Goal: Task Accomplishment & Management: Use online tool/utility

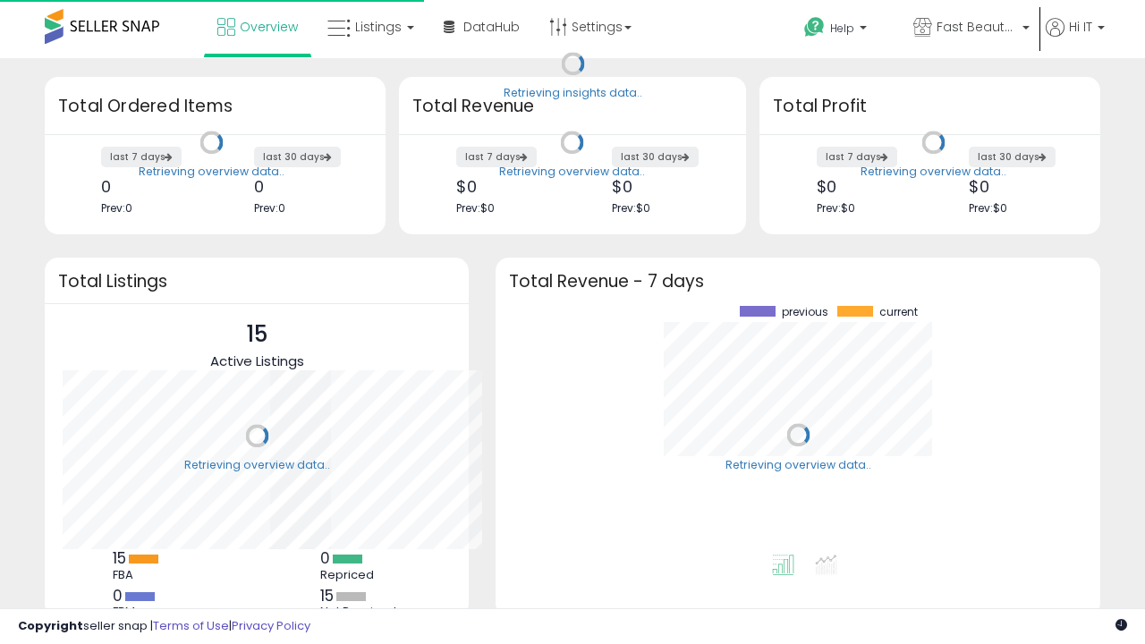
scroll to position [249, 569]
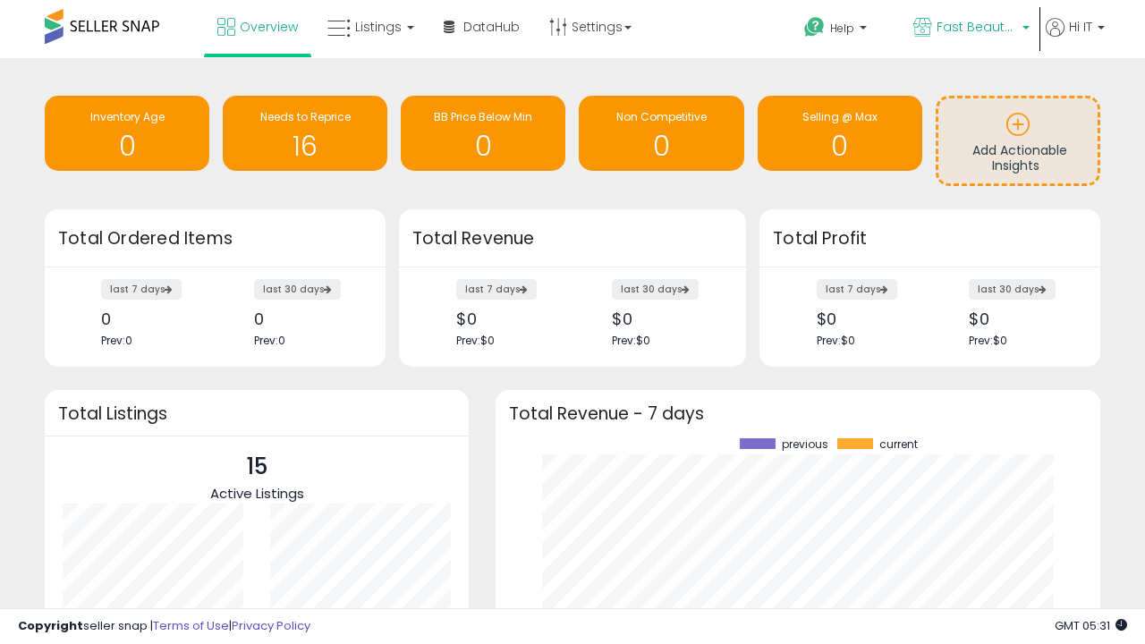
click at [970, 29] on span "Fast Beauty ([GEOGRAPHIC_DATA])" at bounding box center [977, 27] width 81 height 18
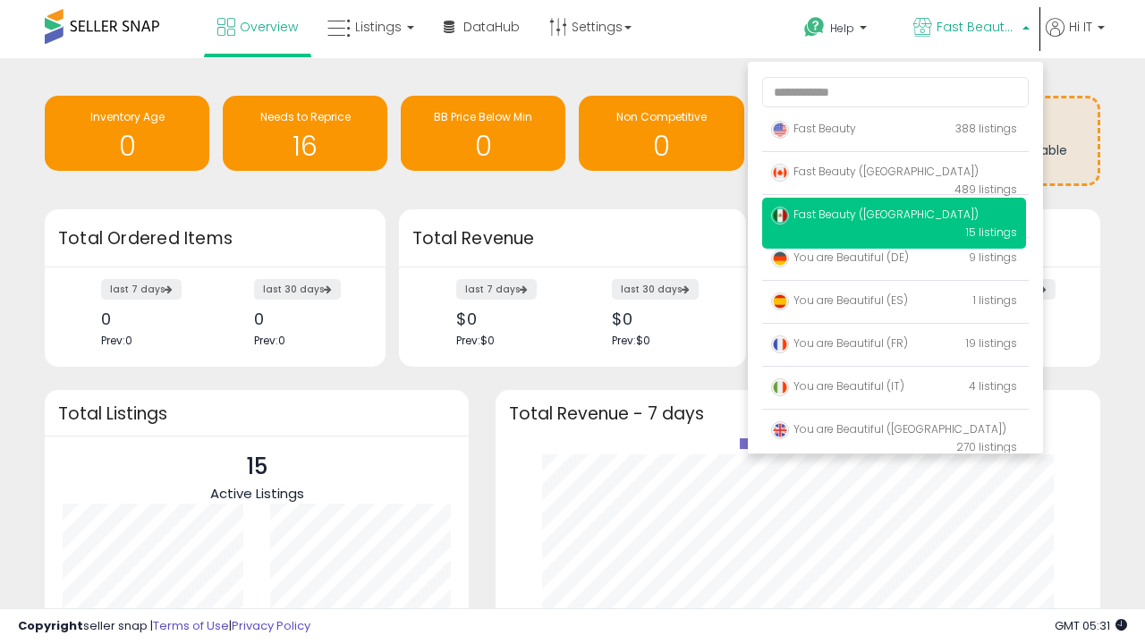
click at [894, 174] on span "Fast Beauty ([GEOGRAPHIC_DATA])" at bounding box center [875, 171] width 208 height 15
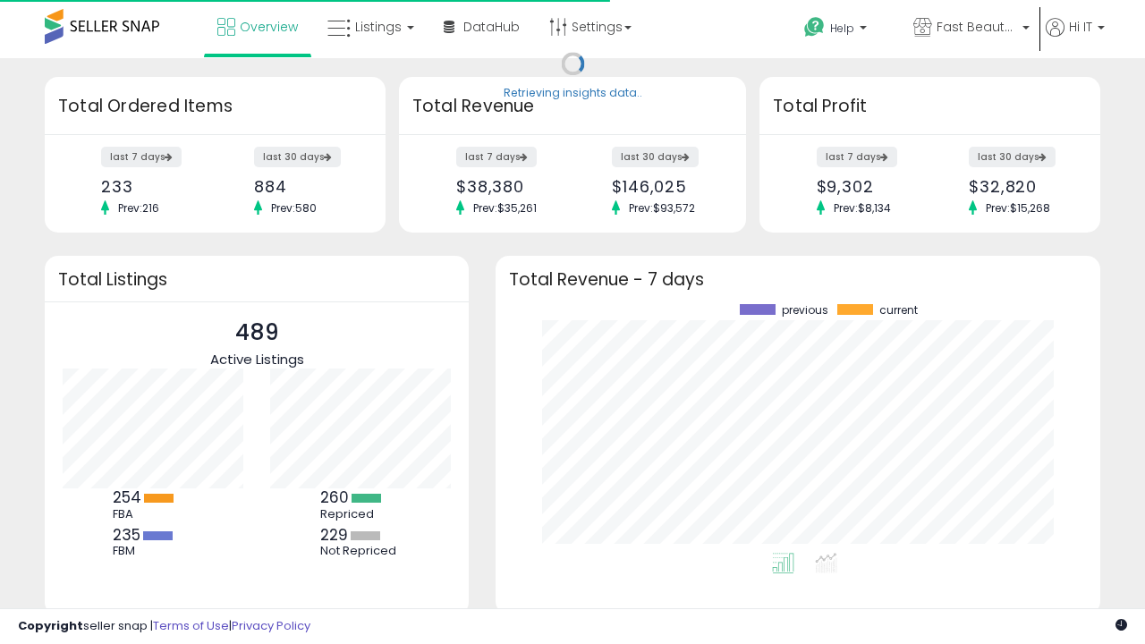
scroll to position [249, 569]
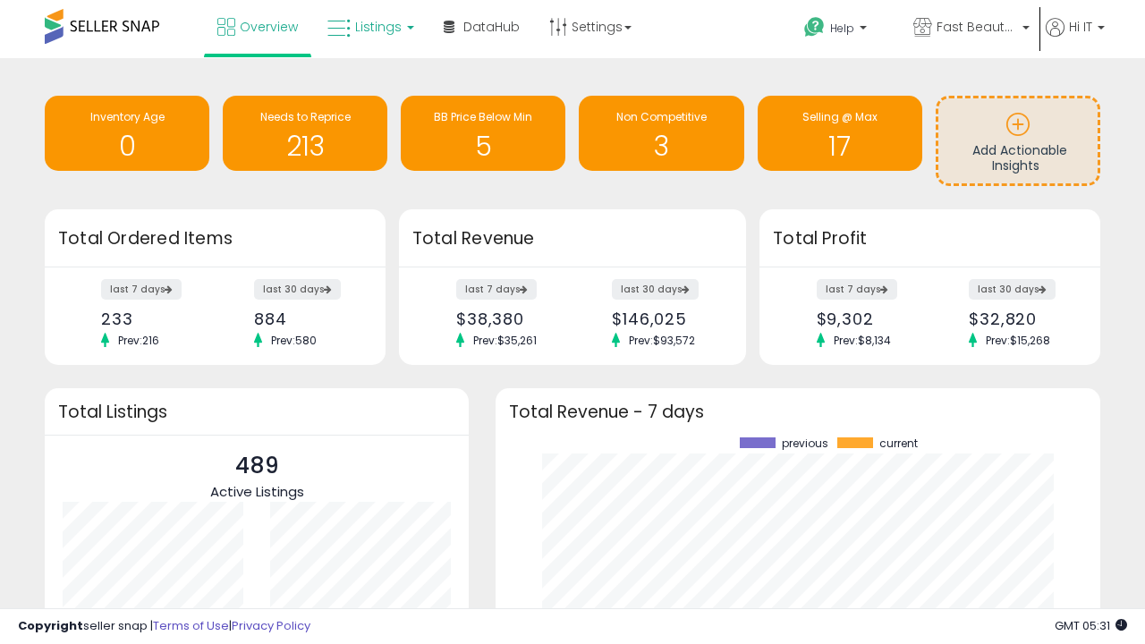
click at [369, 27] on span "Listings" at bounding box center [378, 27] width 47 height 18
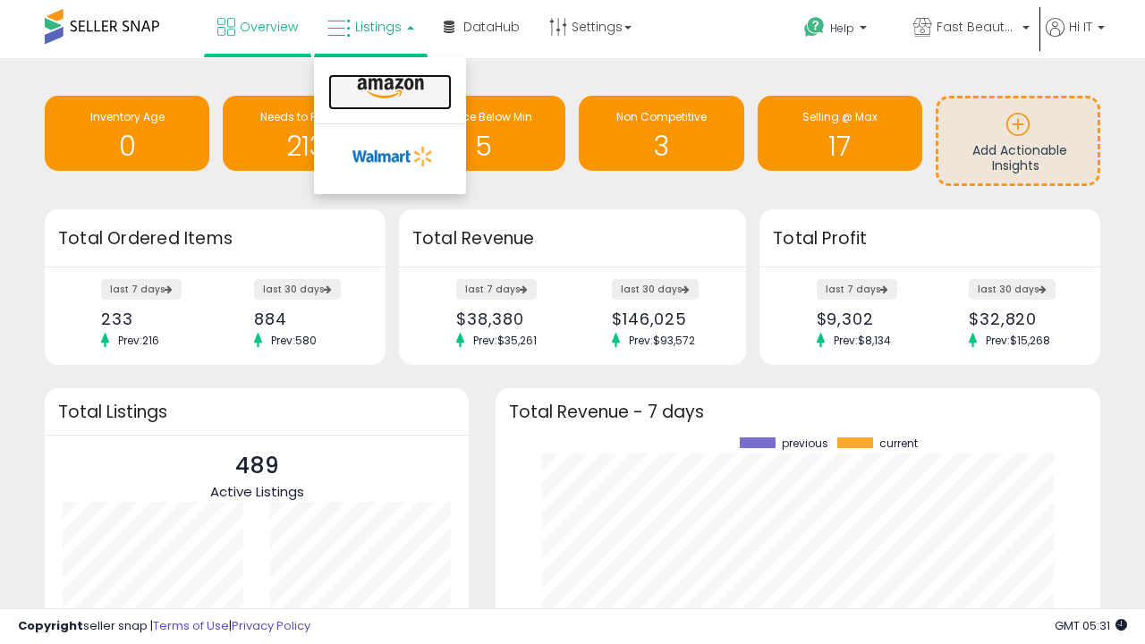
click at [388, 89] on icon at bounding box center [391, 88] width 78 height 23
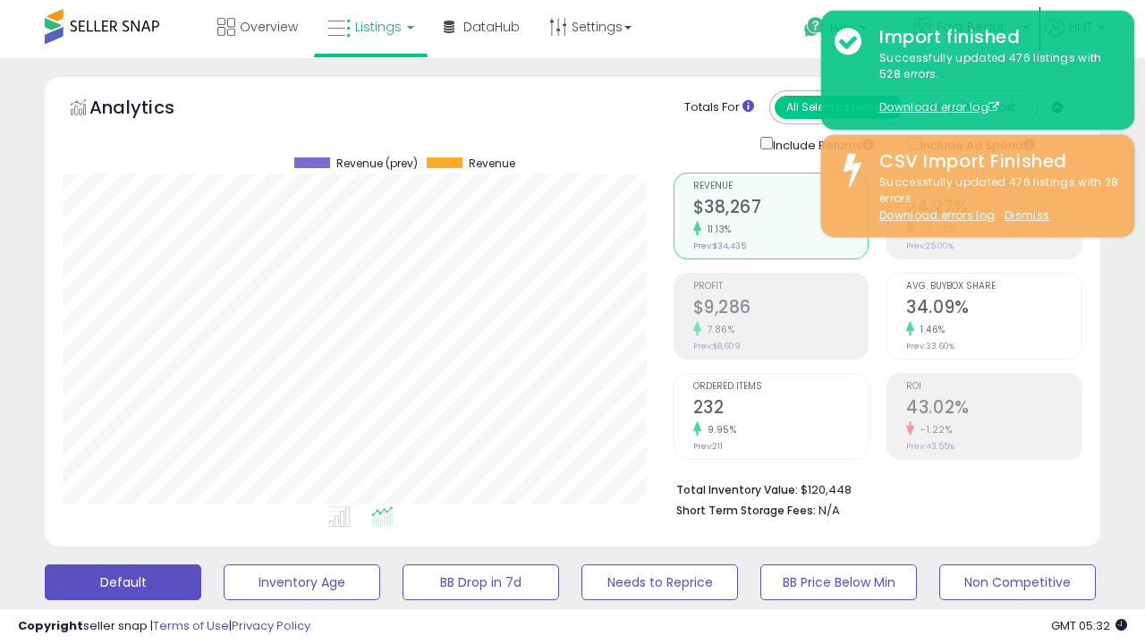
scroll to position [487, 0]
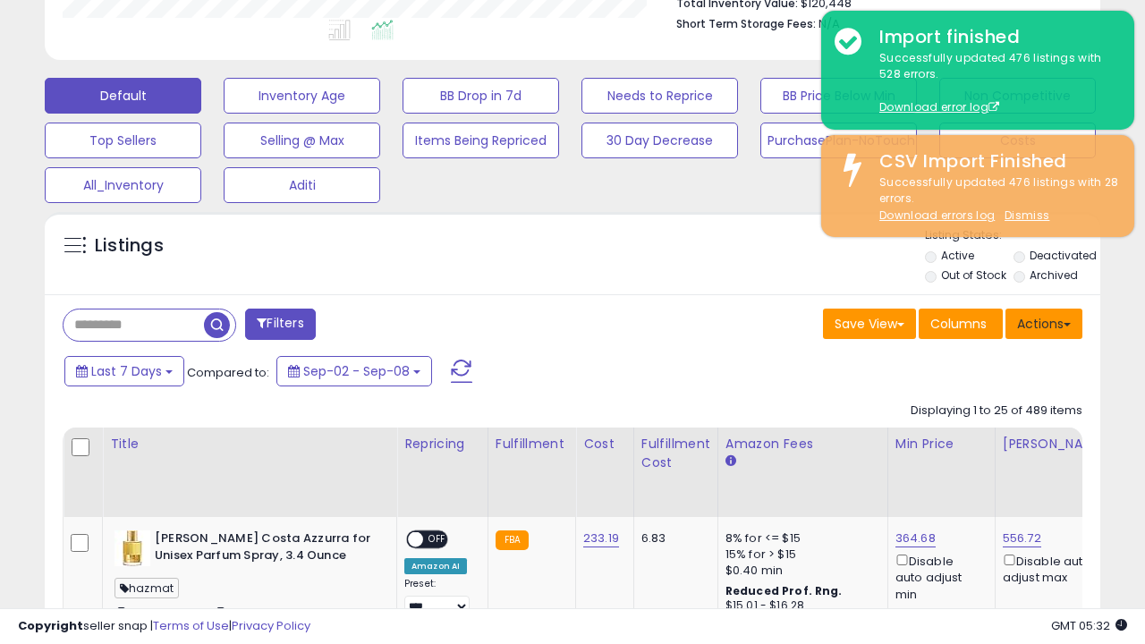
click at [1044, 322] on button "Actions" at bounding box center [1043, 324] width 77 height 30
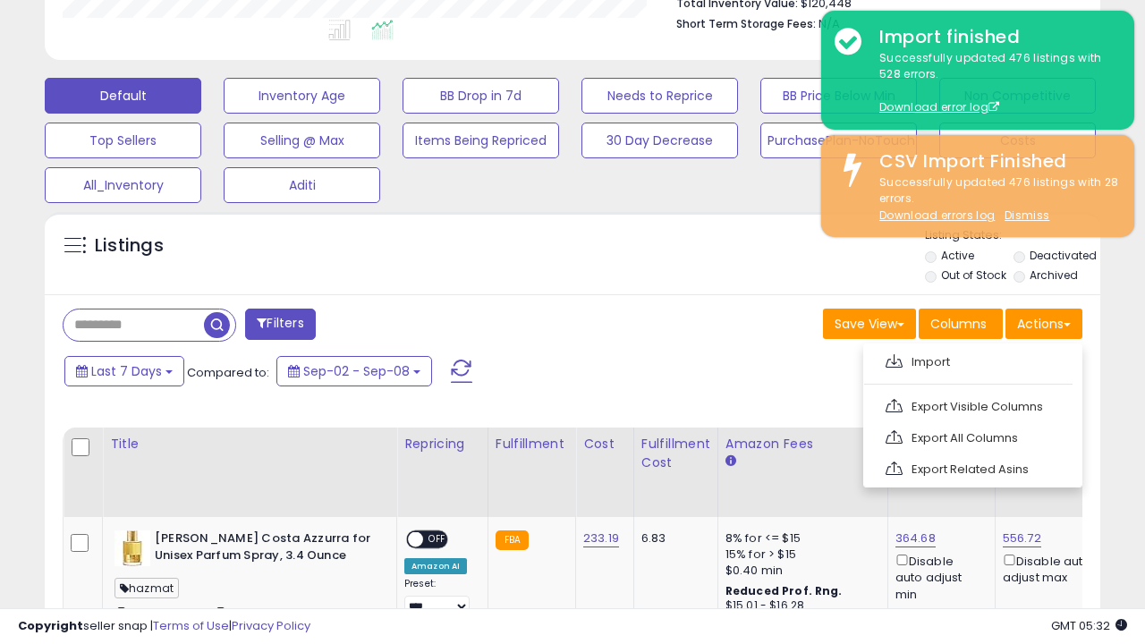
click at [894, 359] on span at bounding box center [894, 360] width 17 height 13
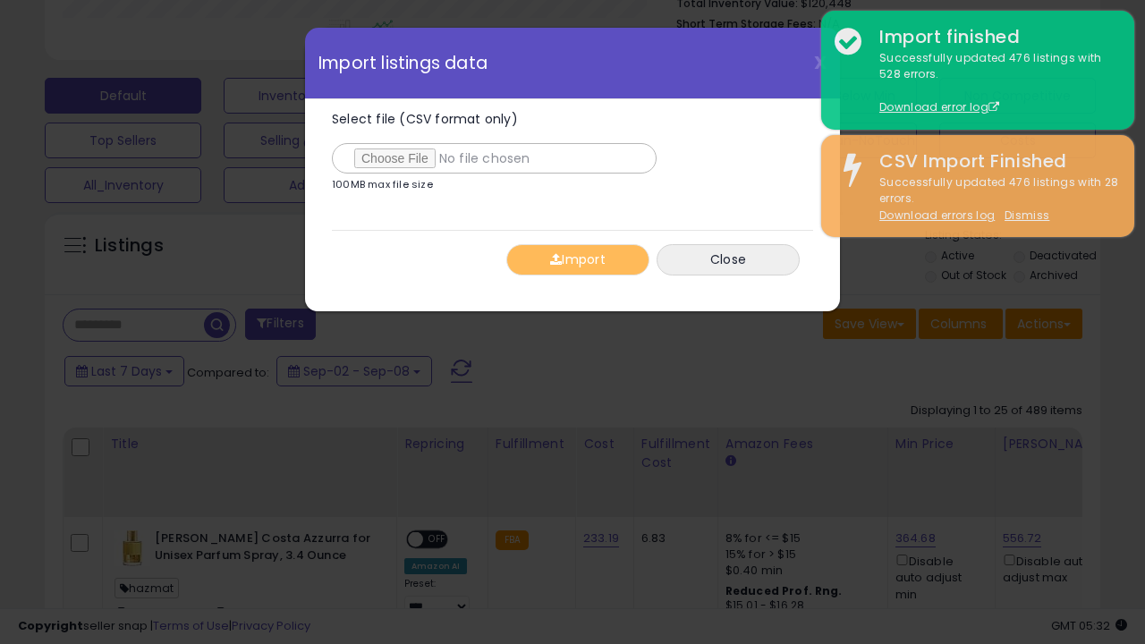
type input "**********"
click at [577, 259] on button "Import" at bounding box center [577, 259] width 143 height 31
